Goal: Information Seeking & Learning: Find specific fact

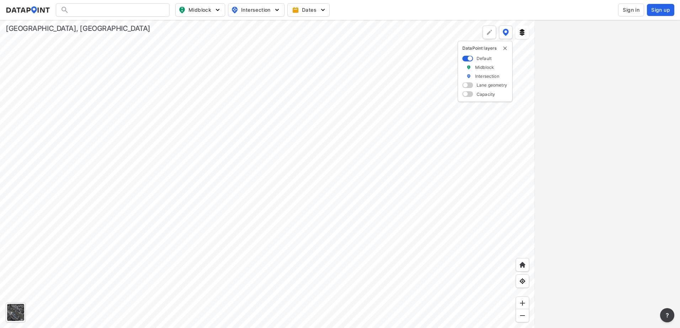
click at [635, 9] on span "Sign in" at bounding box center [630, 9] width 17 height 7
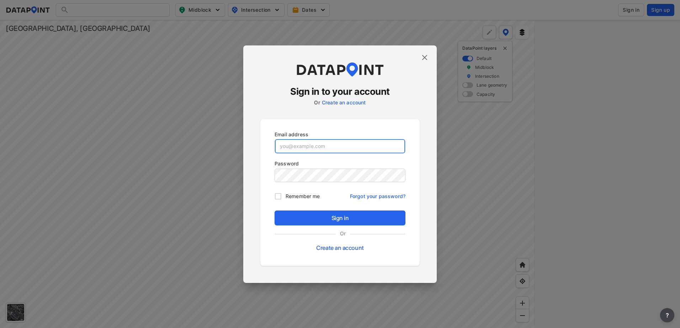
type input "dharding@greenvillesc.gov"
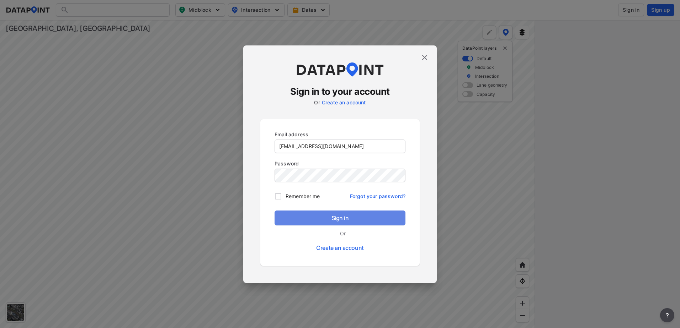
click at [330, 216] on span "Sign in" at bounding box center [339, 218] width 119 height 9
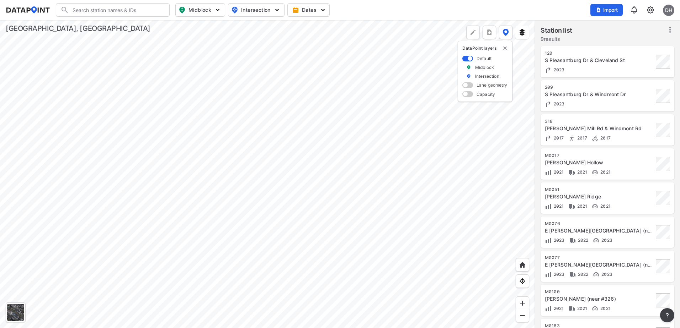
click at [273, 185] on div at bounding box center [267, 174] width 535 height 308
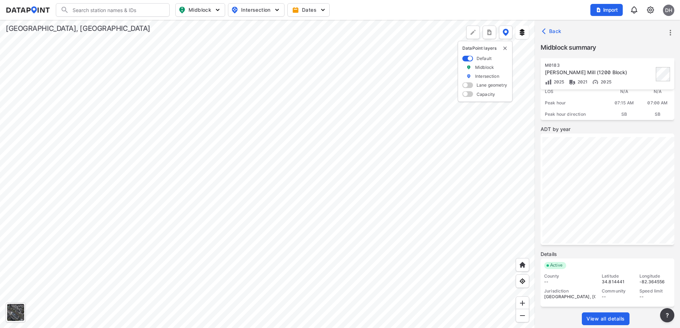
scroll to position [94, 0]
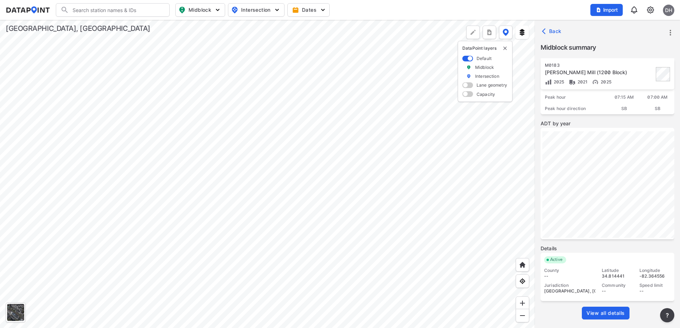
click at [597, 312] on span "View all details" at bounding box center [605, 313] width 38 height 7
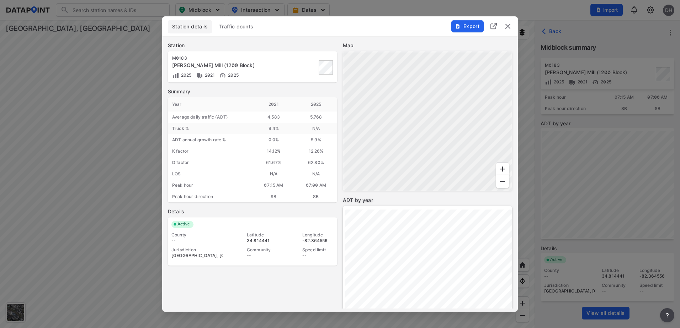
click at [228, 30] on span "Traffic counts" at bounding box center [236, 26] width 34 height 7
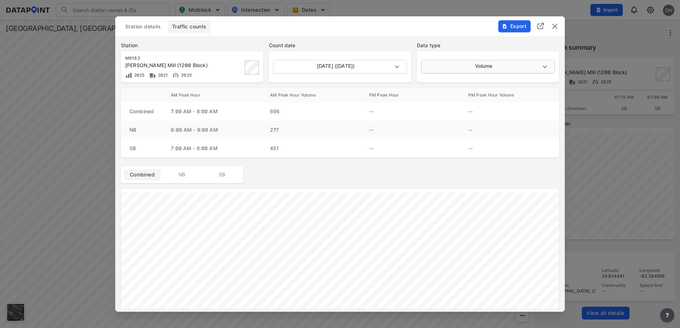
click at [470, 64] on body "Search Please enter a search term. Midblock Intersection Dates Import DH Import…" at bounding box center [340, 164] width 680 height 328
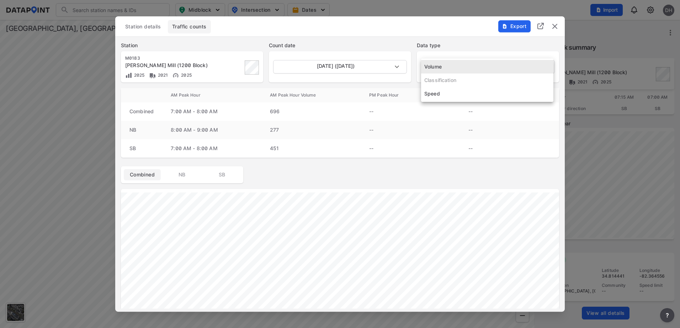
click at [442, 94] on li "Speed" at bounding box center [487, 94] width 132 height 14
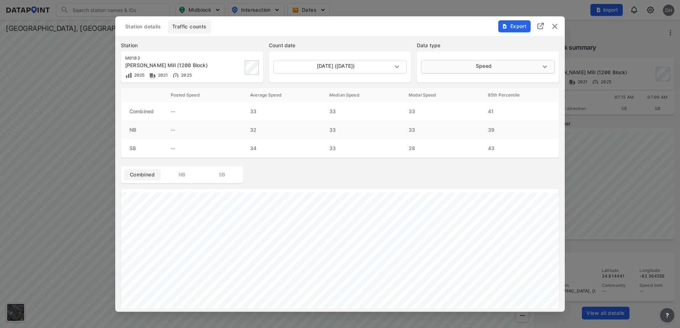
click at [480, 63] on body "Search Please enter a search term. Midblock Intersection Dates Import DH Import…" at bounding box center [340, 164] width 680 height 328
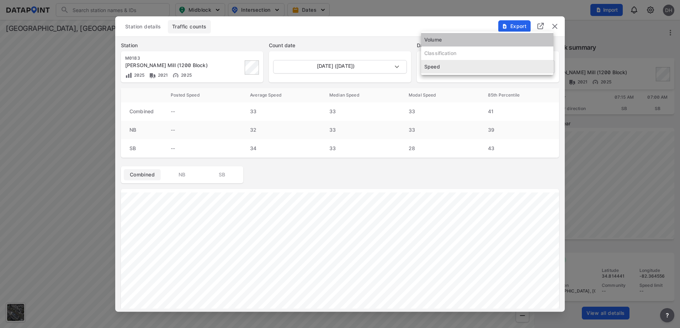
click at [441, 42] on li "Volume" at bounding box center [487, 40] width 132 height 14
type input "Volume"
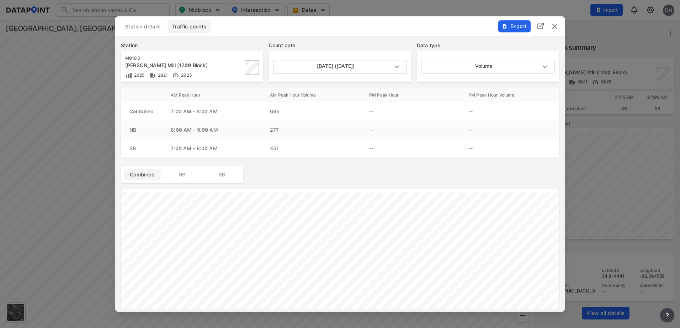
click at [140, 27] on span "Station details" at bounding box center [143, 26] width 36 height 7
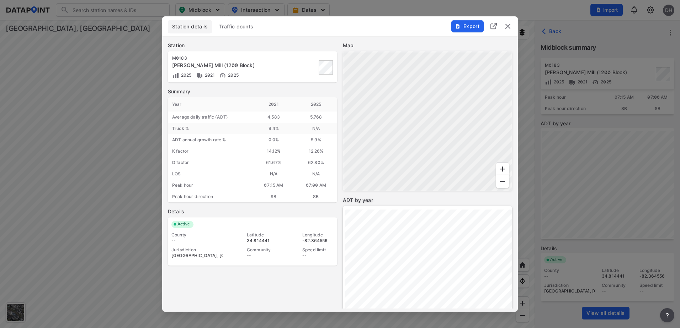
click at [506, 26] on img "delete" at bounding box center [507, 26] width 9 height 9
